Goal: Contribute content

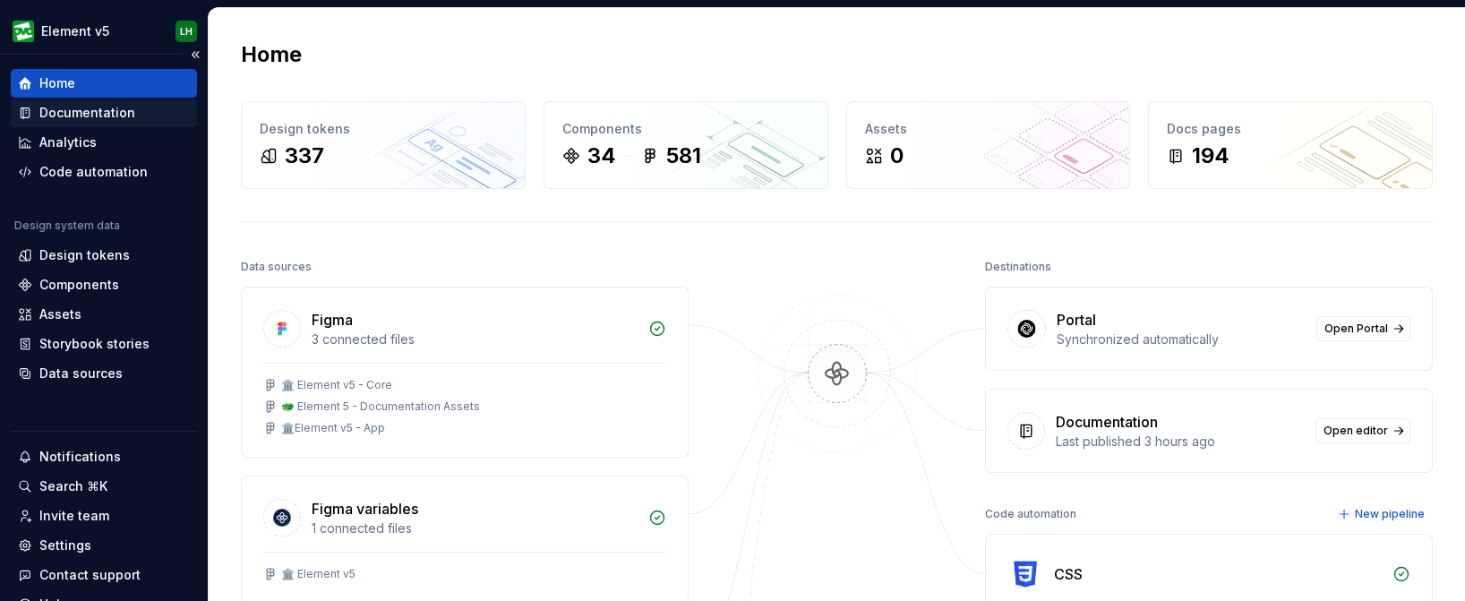
click at [113, 113] on div "Documentation" at bounding box center [87, 113] width 96 height 18
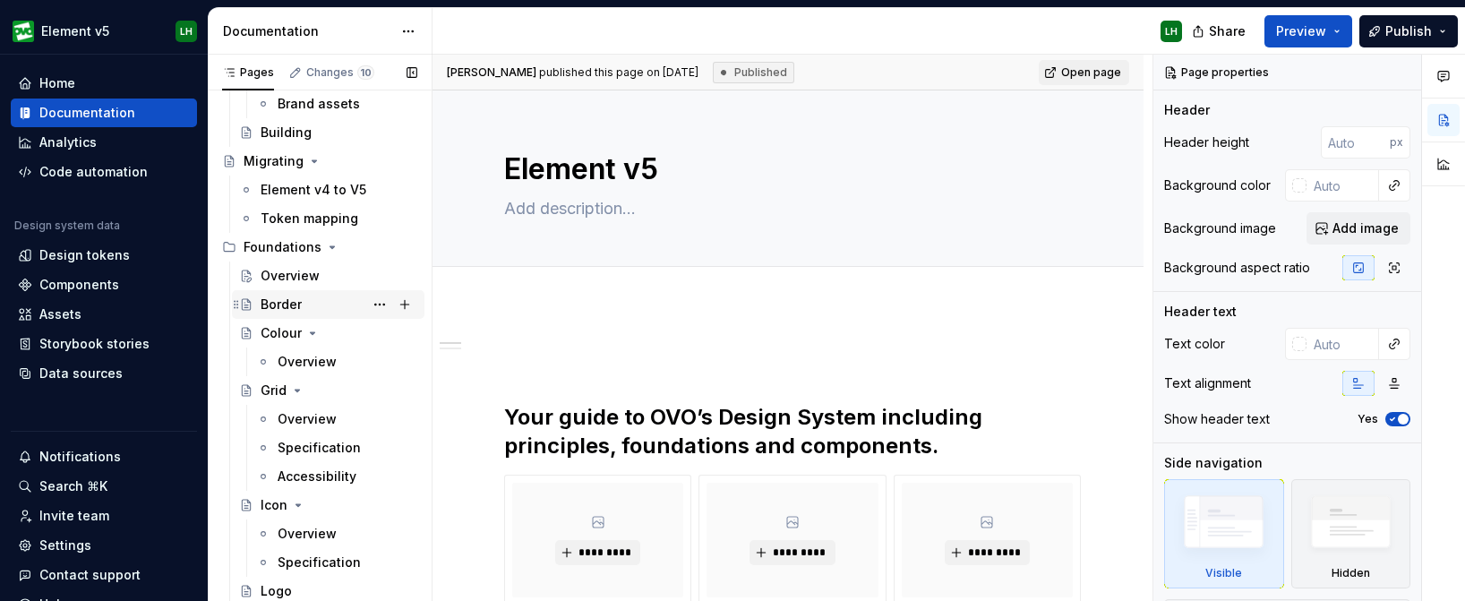
scroll to position [213, 0]
click at [283, 398] on div "Grid" at bounding box center [339, 389] width 157 height 25
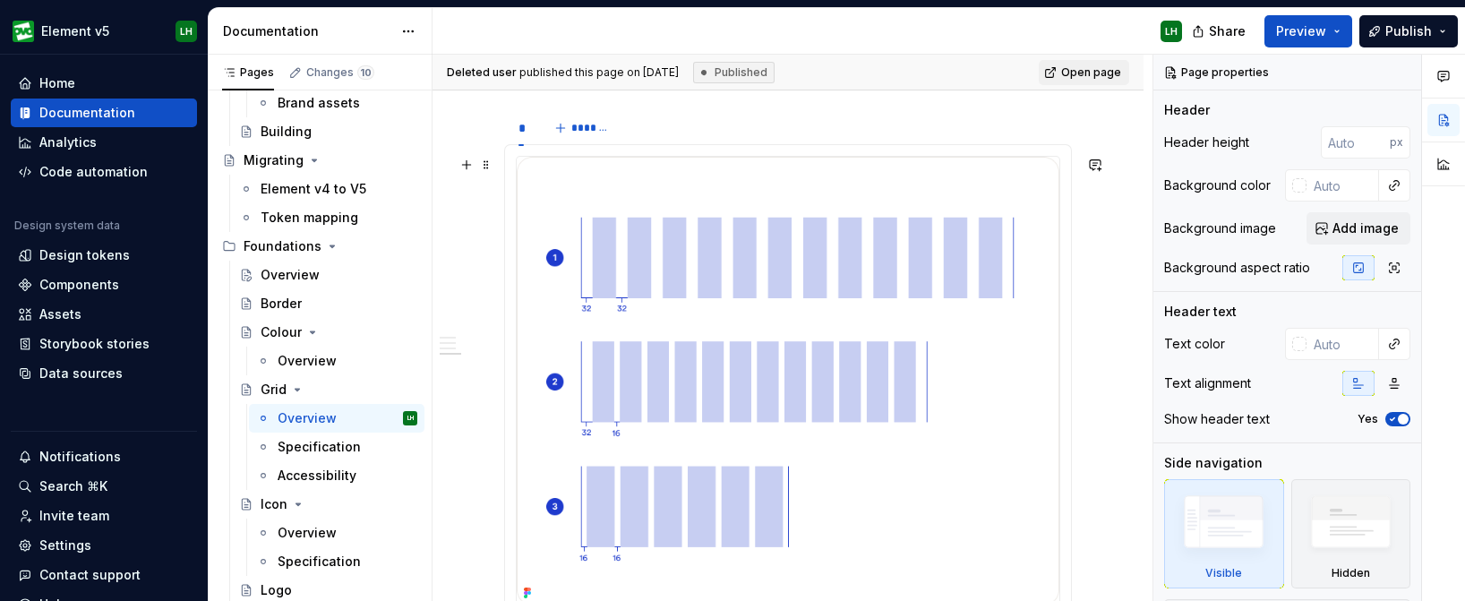
scroll to position [675, 0]
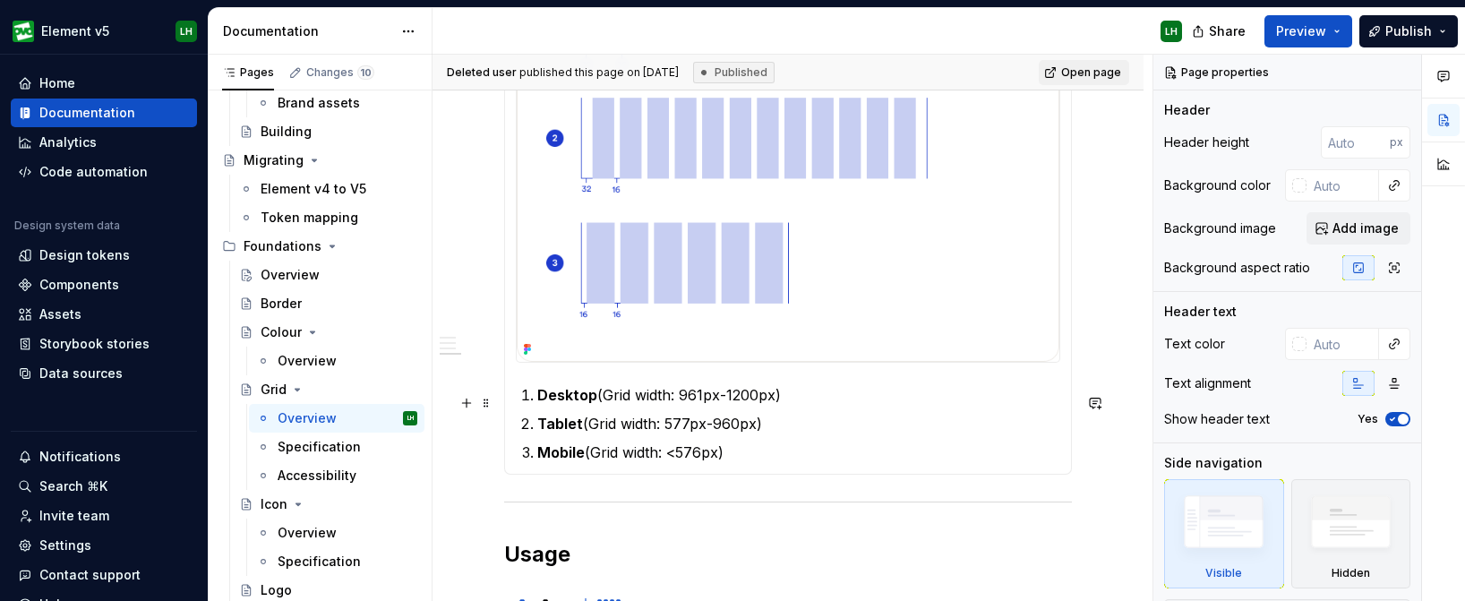
click at [568, 404] on strong "Desktop" at bounding box center [567, 395] width 60 height 18
type textarea "*"
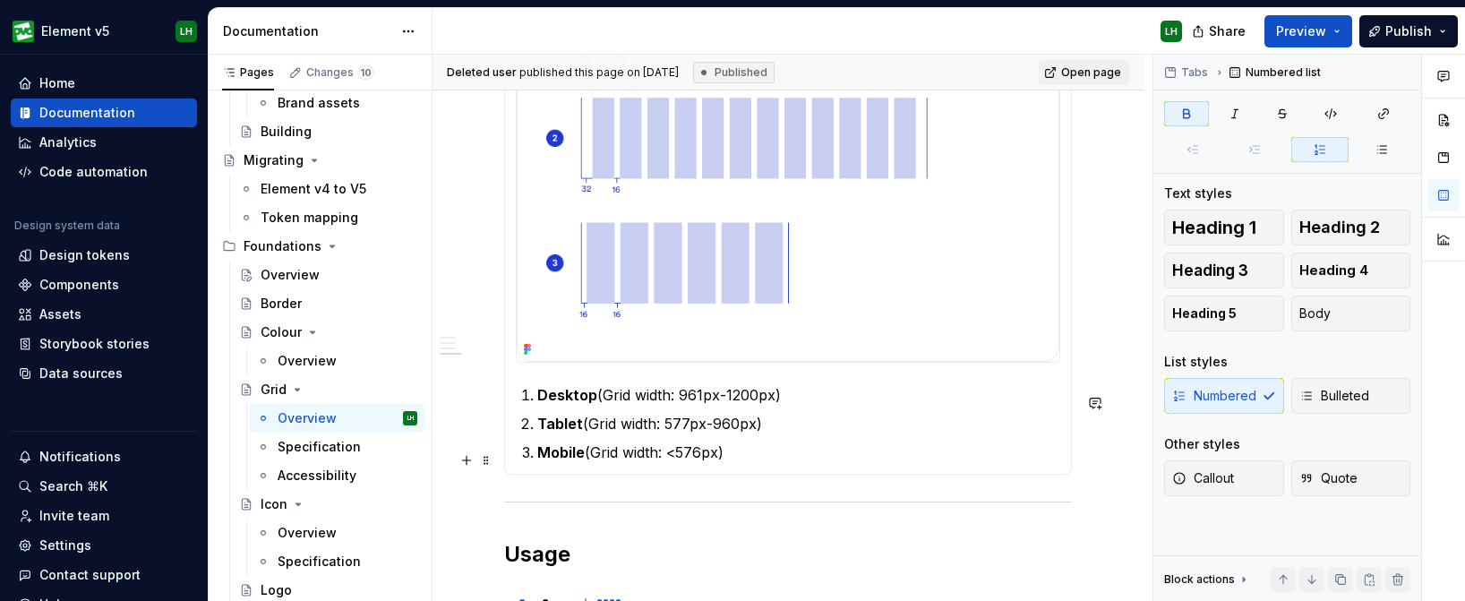
click at [573, 458] on strong "Mobile" at bounding box center [560, 452] width 47 height 18
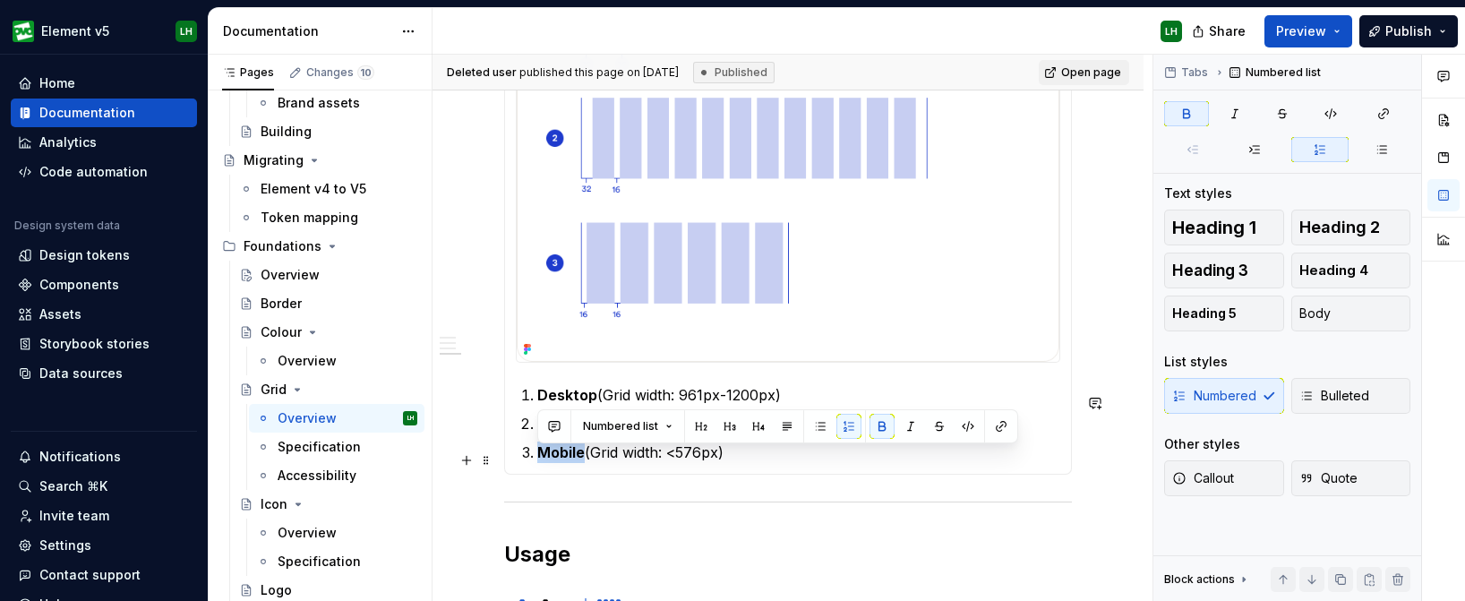
click at [573, 458] on strong "Mobile" at bounding box center [560, 452] width 47 height 18
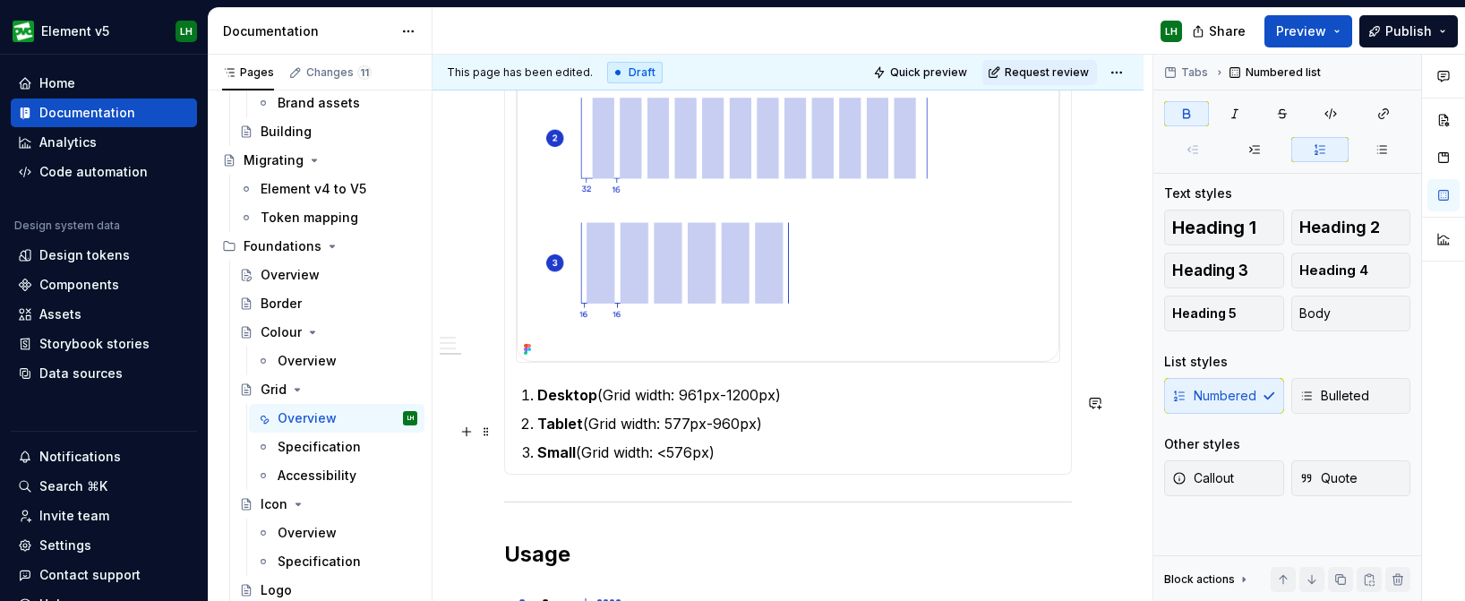
click at [545, 432] on strong "Tablet" at bounding box center [560, 423] width 46 height 18
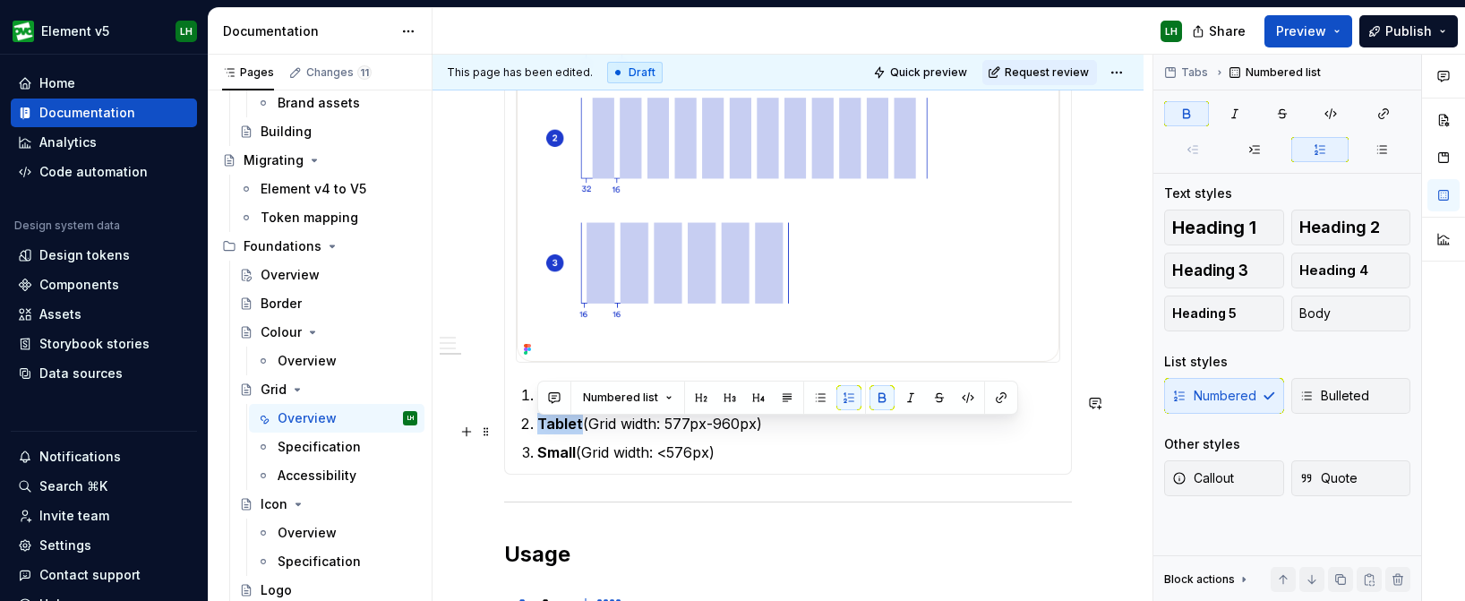
click at [545, 432] on strong "Tablet" at bounding box center [560, 423] width 46 height 18
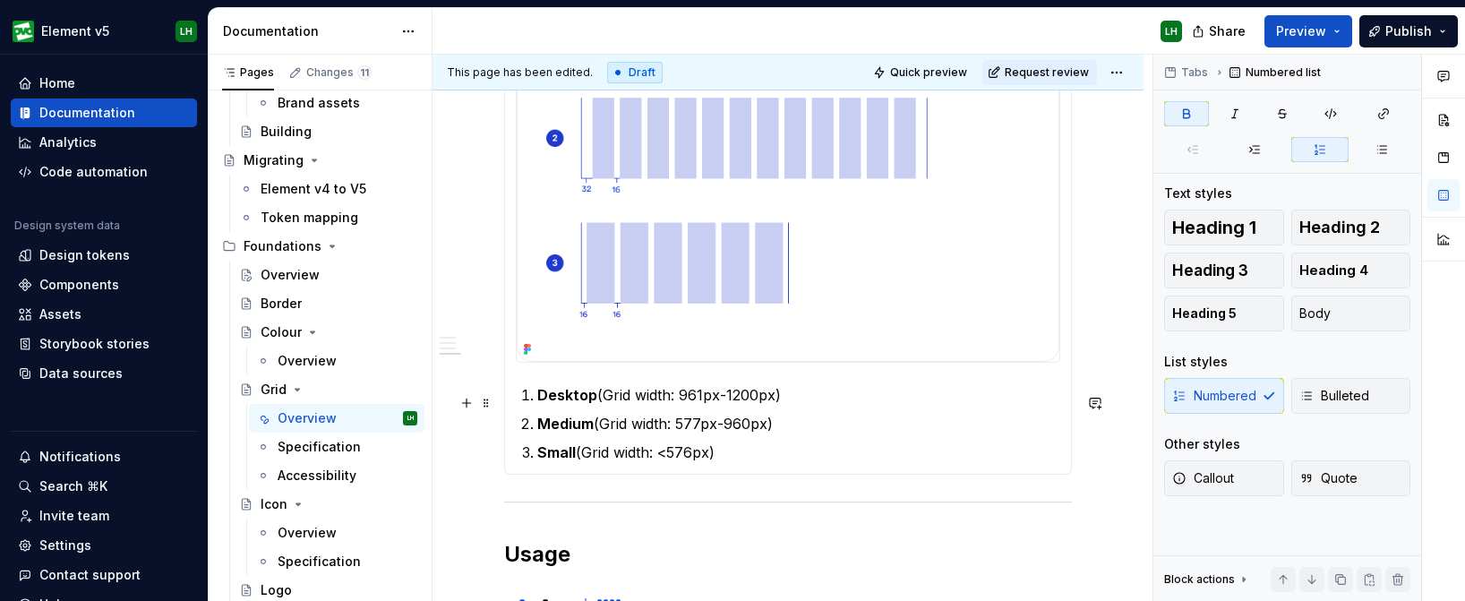
click at [561, 404] on strong "Desktop" at bounding box center [567, 395] width 60 height 18
click at [1368, 34] on button "Publish" at bounding box center [1408, 31] width 98 height 32
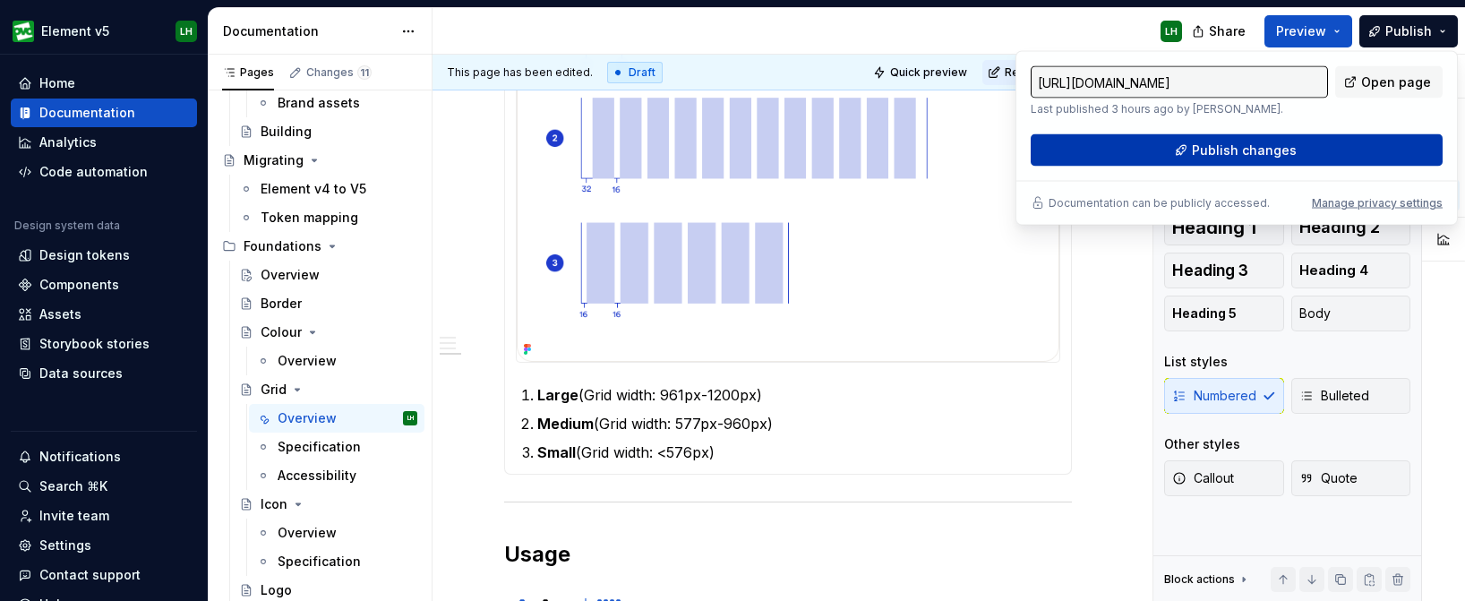
click at [1252, 151] on span "Publish changes" at bounding box center [1244, 150] width 105 height 18
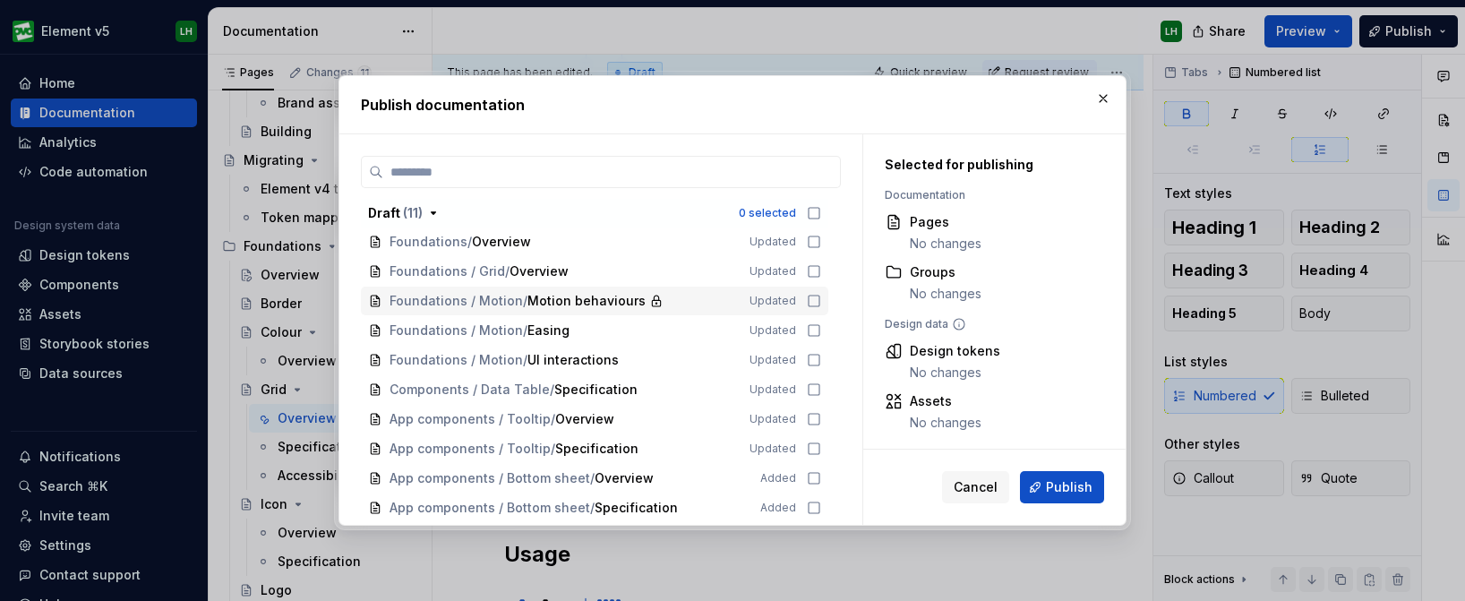
scroll to position [0, 0]
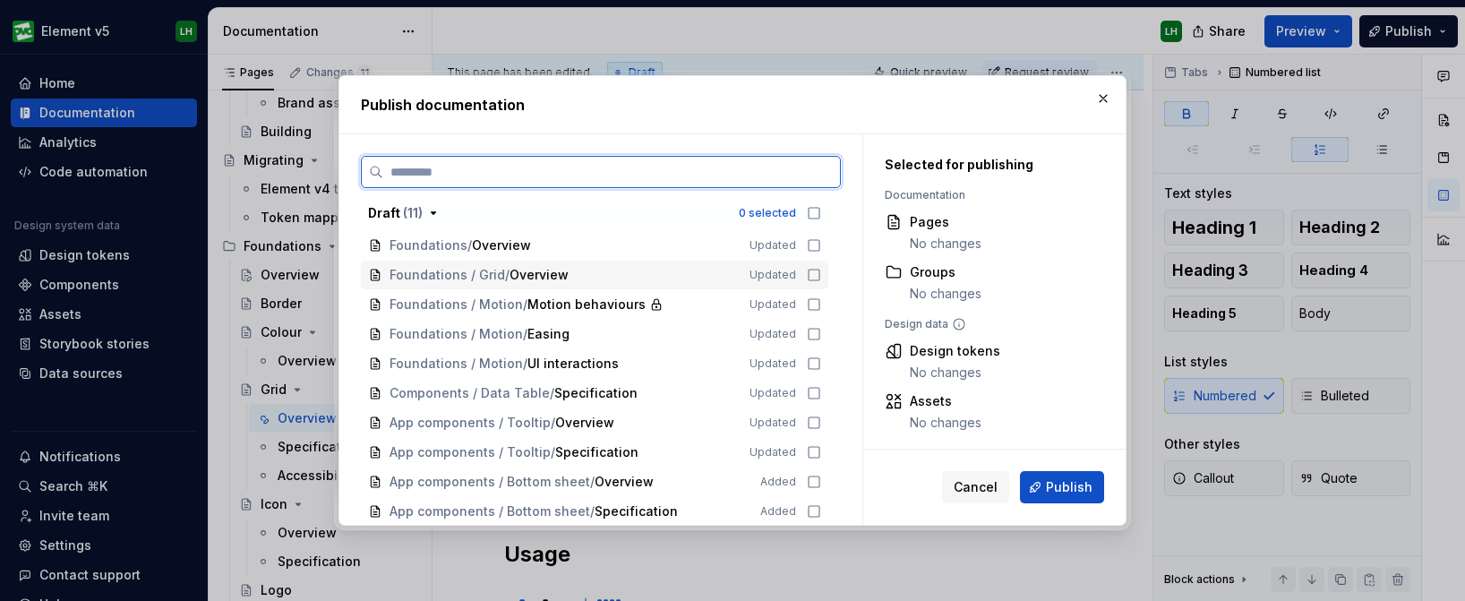
click at [821, 274] on icon at bounding box center [814, 275] width 14 height 14
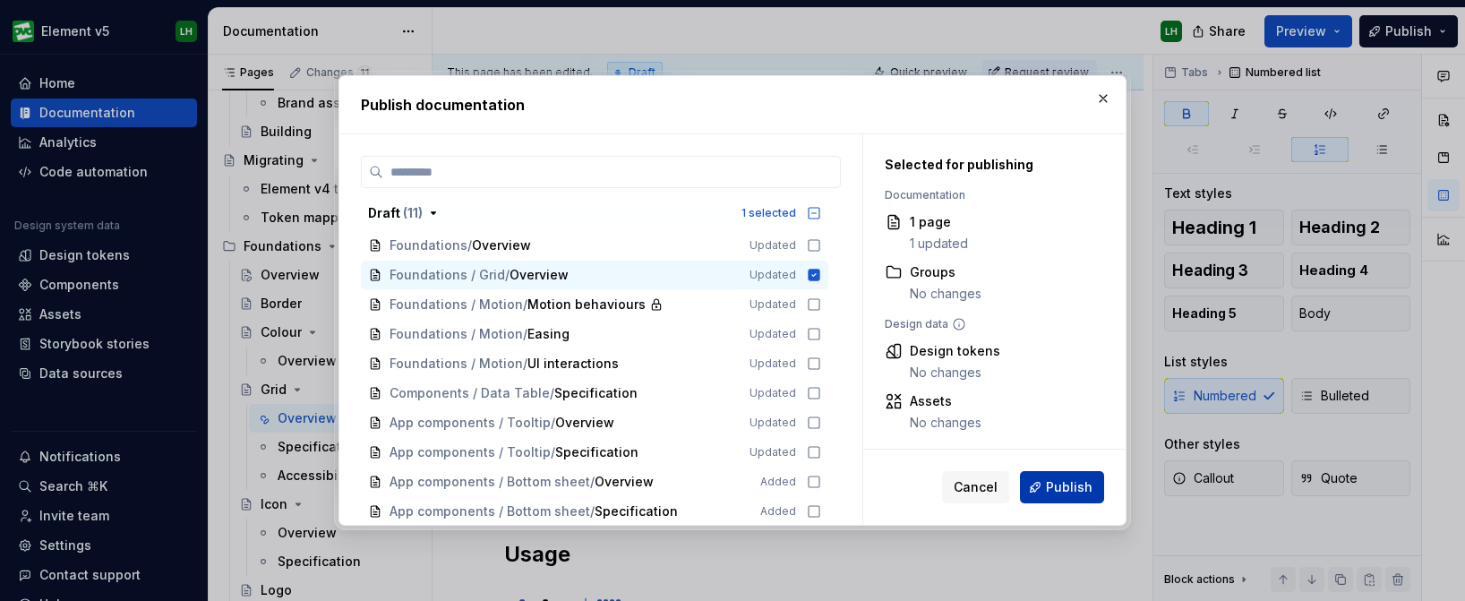
click at [1080, 489] on span "Publish" at bounding box center [1069, 487] width 47 height 18
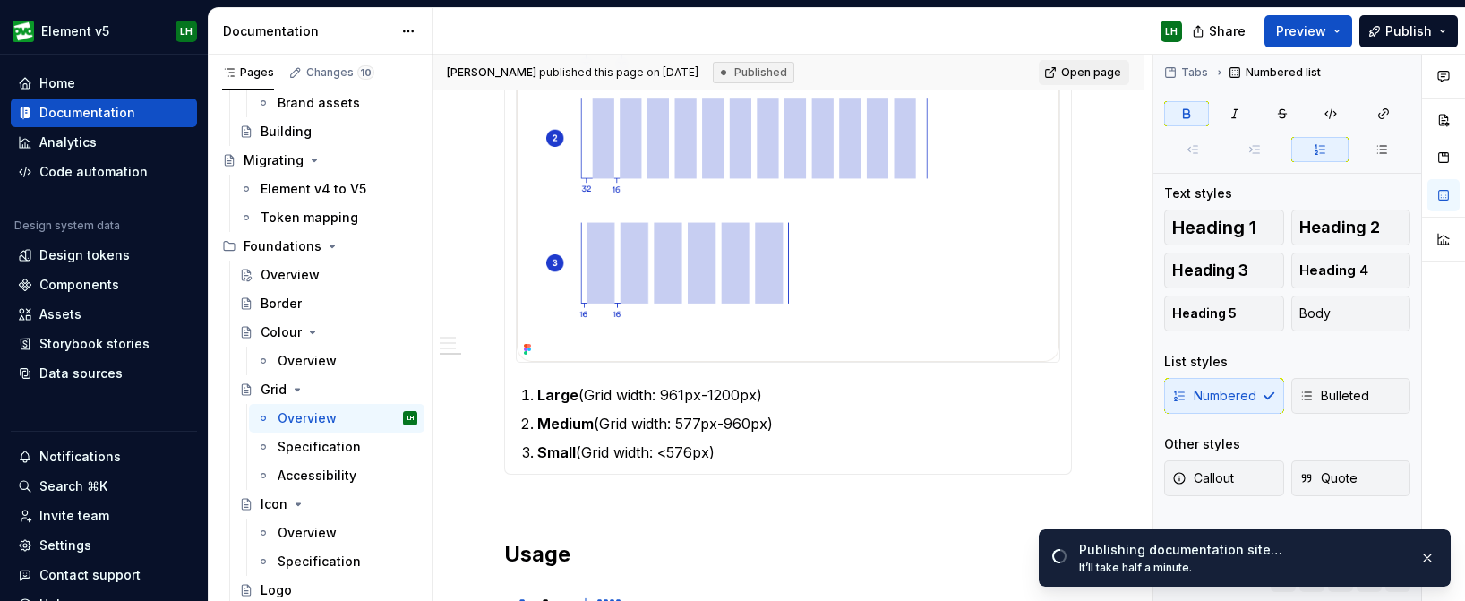
type textarea "*"
